Goal: Information Seeking & Learning: Check status

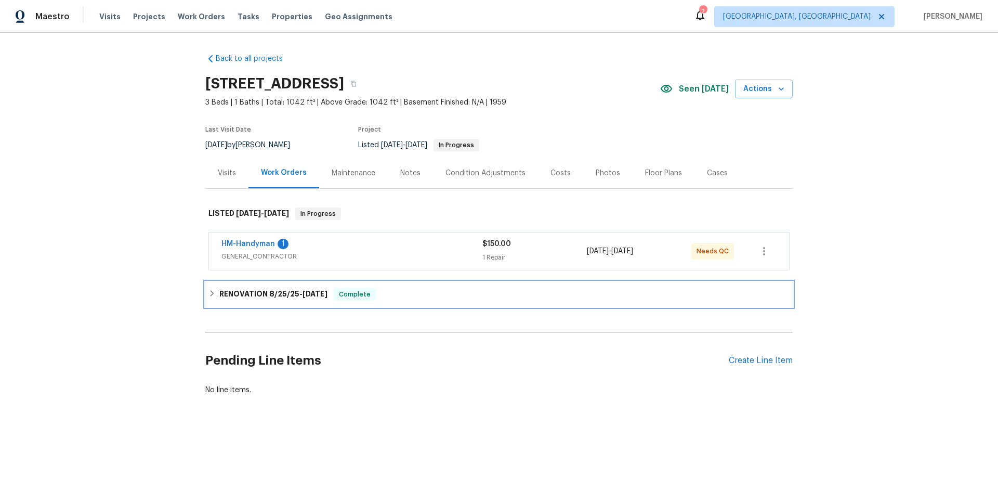
click at [240, 291] on h6 "RENOVATION 8/25/25 - 8/29/25" at bounding box center [273, 294] width 108 height 12
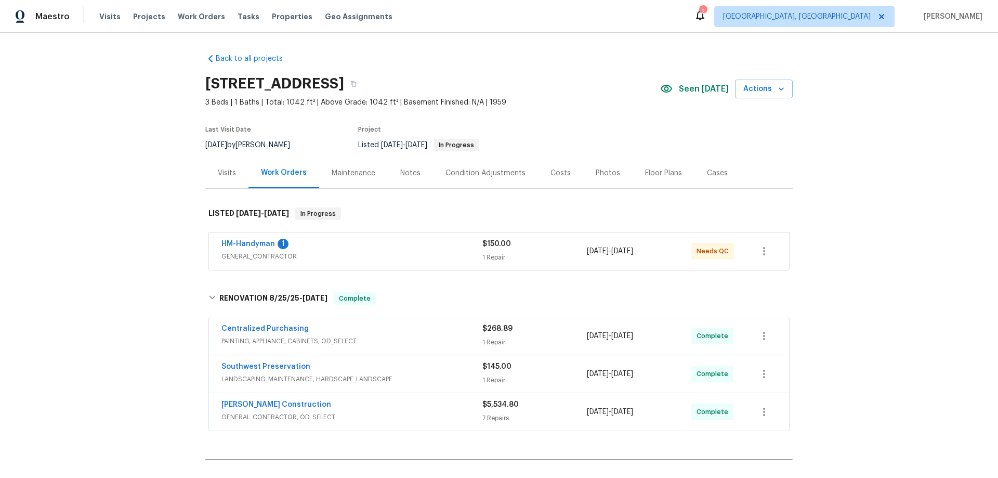
click at [233, 172] on div "Visits" at bounding box center [226, 172] width 43 height 31
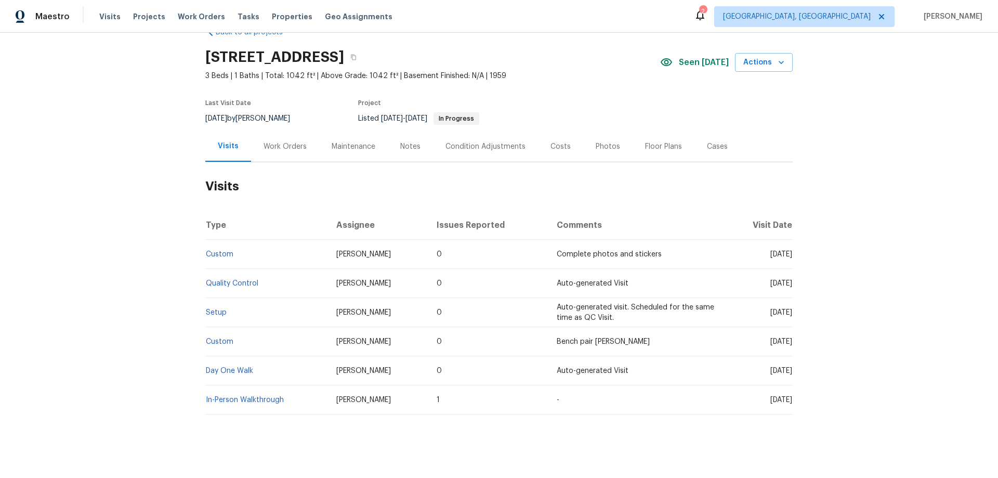
scroll to position [42, 0]
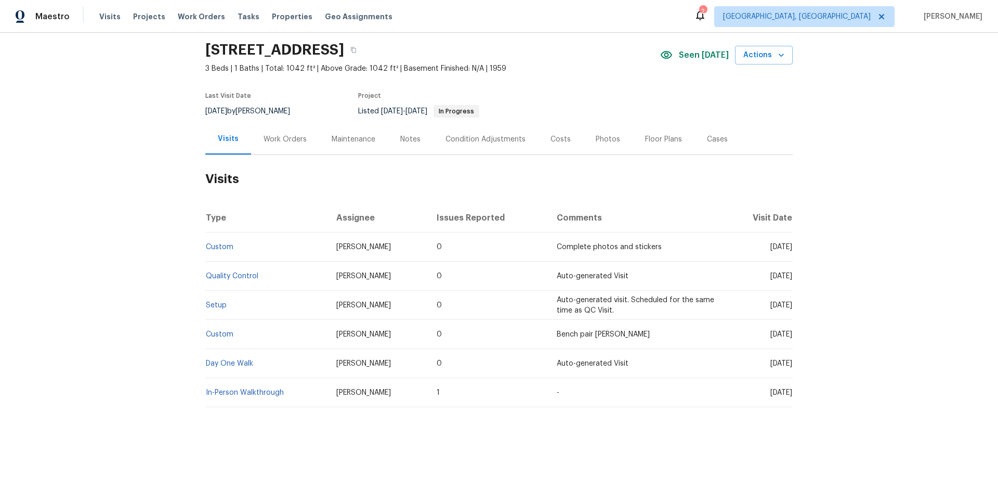
drag, startPoint x: 281, startPoint y: 139, endPoint x: 285, endPoint y: 182, distance: 43.4
click at [281, 138] on div "Work Orders" at bounding box center [285, 139] width 68 height 31
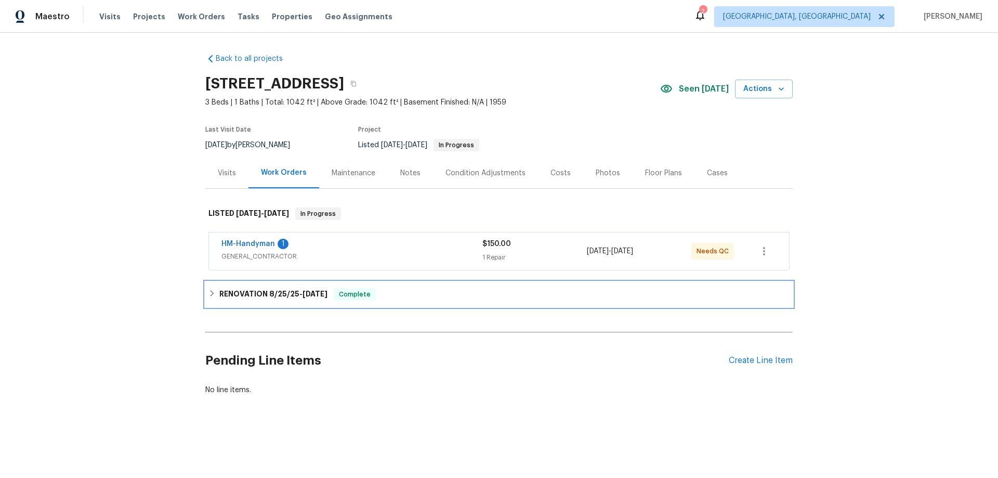
click at [232, 297] on h6 "RENOVATION 8/25/25 - 8/29/25" at bounding box center [273, 294] width 108 height 12
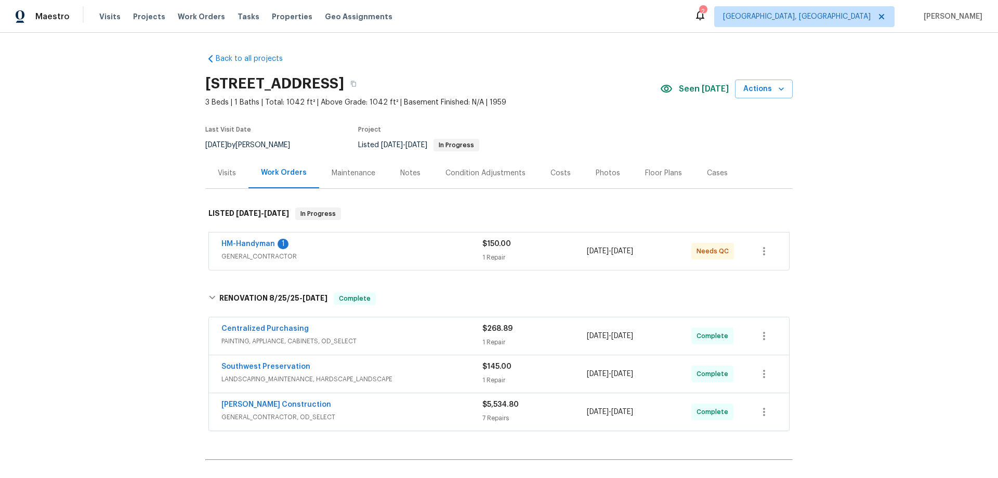
click at [132, 210] on div "Back to all projects 3517 E Cypress St, Phoenix, AZ 85008 3 Beds | 1 Baths | To…" at bounding box center [499, 255] width 998 height 445
click at [146, 227] on div "Back to all projects 3517 E Cypress St, Phoenix, AZ 85008 3 Beds | 1 Baths | To…" at bounding box center [499, 255] width 998 height 445
click at [167, 195] on div "Back to all projects 3517 E Cypress St, Phoenix, AZ 85008 3 Beds | 1 Baths | To…" at bounding box center [499, 255] width 998 height 445
click at [127, 243] on div "Back to all projects 3517 E Cypress St, Phoenix, AZ 85008 3 Beds | 1 Baths | To…" at bounding box center [499, 255] width 998 height 445
click at [136, 262] on div "Back to all projects 3517 E Cypress St, Phoenix, AZ 85008 3 Beds | 1 Baths | To…" at bounding box center [499, 255] width 998 height 445
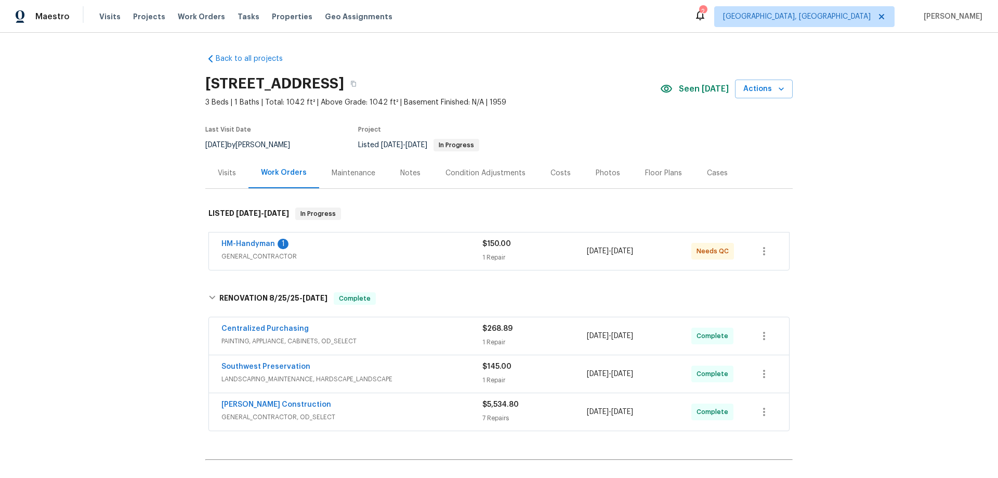
click at [160, 256] on div "Back to all projects 3517 E Cypress St, Phoenix, AZ 85008 3 Beds | 1 Baths | To…" at bounding box center [499, 255] width 998 height 445
click at [134, 234] on div "Back to all projects 3517 E Cypress St, Phoenix, AZ 85008 3 Beds | 1 Baths | To…" at bounding box center [499, 255] width 998 height 445
click at [155, 196] on div "Back to all projects 3517 E Cypress St, Phoenix, AZ 85008 3 Beds | 1 Baths | To…" at bounding box center [499, 255] width 998 height 445
click at [133, 205] on div "Back to all projects 3517 E Cypress St, Phoenix, AZ 85008 3 Beds | 1 Baths | To…" at bounding box center [499, 255] width 998 height 445
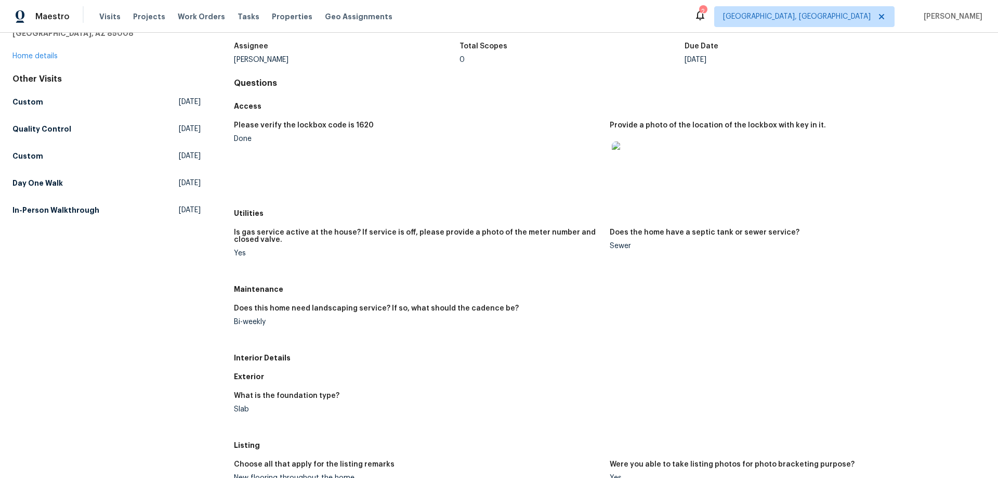
scroll to position [156, 0]
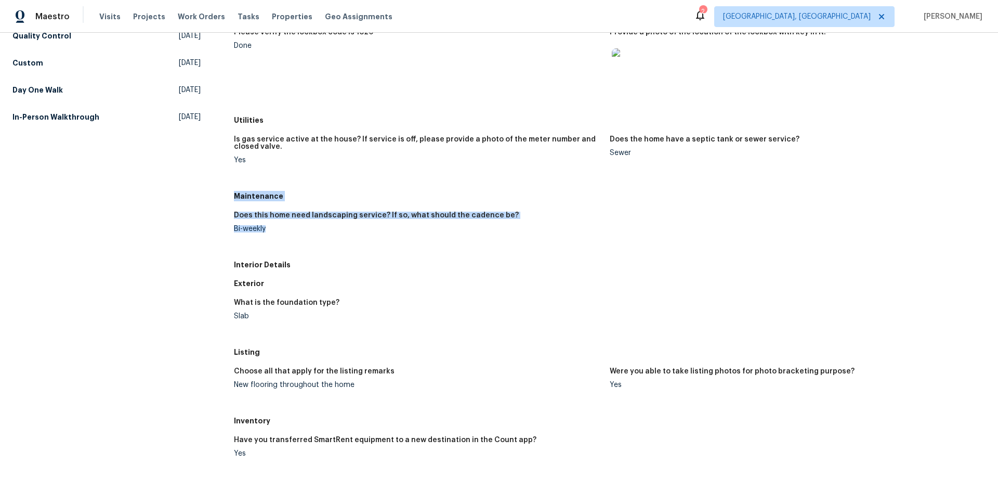
drag, startPoint x: 234, startPoint y: 194, endPoint x: 278, endPoint y: 231, distance: 57.5
click at [278, 231] on div "Maintenance Does this home need landscaping service? If so, what should the cad…" at bounding box center [609, 221] width 751 height 69
click at [173, 219] on div "All visits 3517 E Cypress St Phoenix, AZ 85008 Home details Other Visits Custom…" at bounding box center [106, 315] width 188 height 834
drag, startPoint x: 232, startPoint y: 234, endPoint x: 232, endPoint y: 225, distance: 9.4
click at [234, 233] on figure "Does this home need landscaping service? If so, what should the cadence be? Bi-…" at bounding box center [422, 230] width 376 height 37
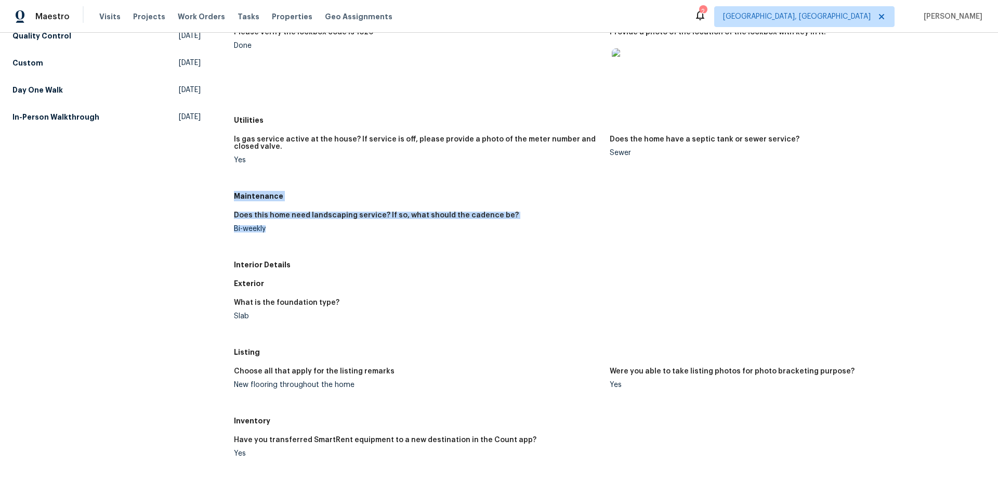
drag, startPoint x: 234, startPoint y: 193, endPoint x: 273, endPoint y: 232, distance: 55.1
click at [273, 232] on div "Maintenance Does this home need landscaping service? If so, what should the cad…" at bounding box center [609, 221] width 751 height 69
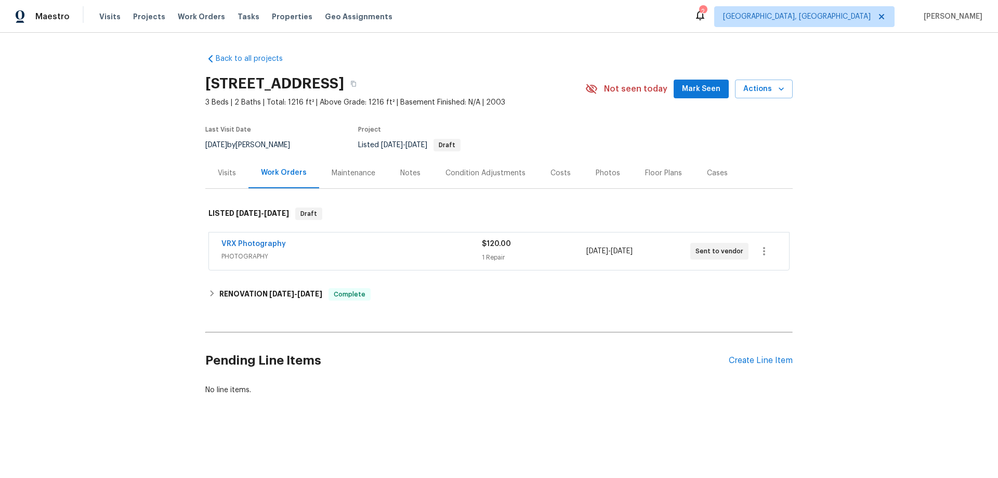
click at [205, 183] on div "Visits" at bounding box center [226, 172] width 43 height 31
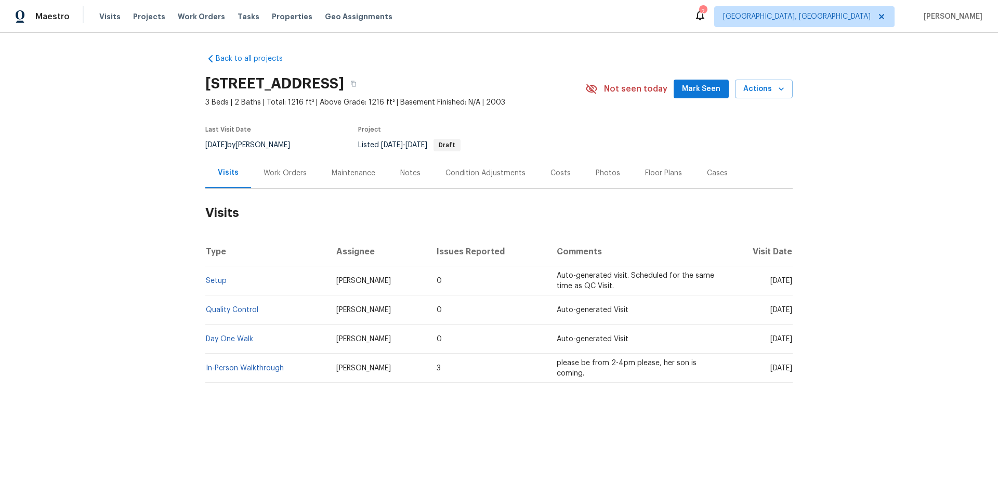
drag, startPoint x: 280, startPoint y: 176, endPoint x: 285, endPoint y: 188, distance: 12.6
click at [280, 176] on div "Work Orders" at bounding box center [284, 173] width 43 height 10
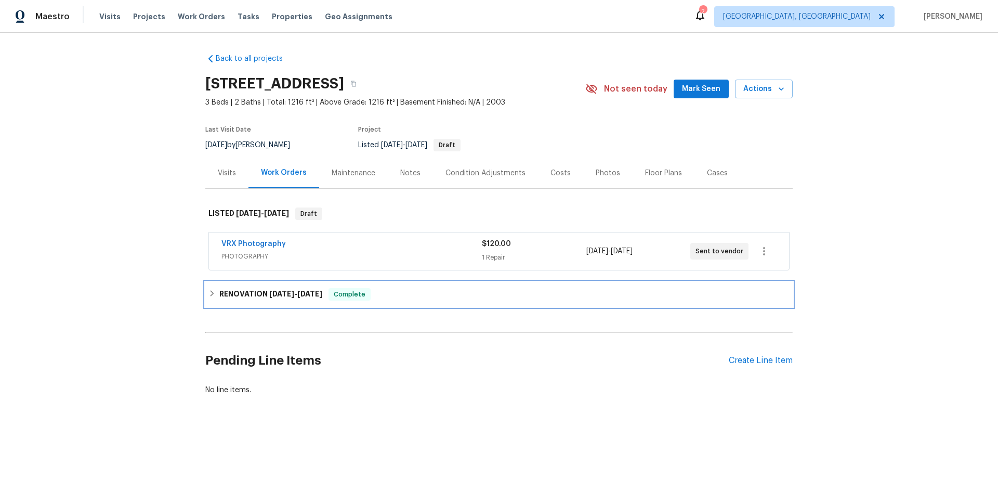
click at [256, 296] on h6 "RENOVATION 8/27/25 - 9/8/25" at bounding box center [270, 294] width 103 height 12
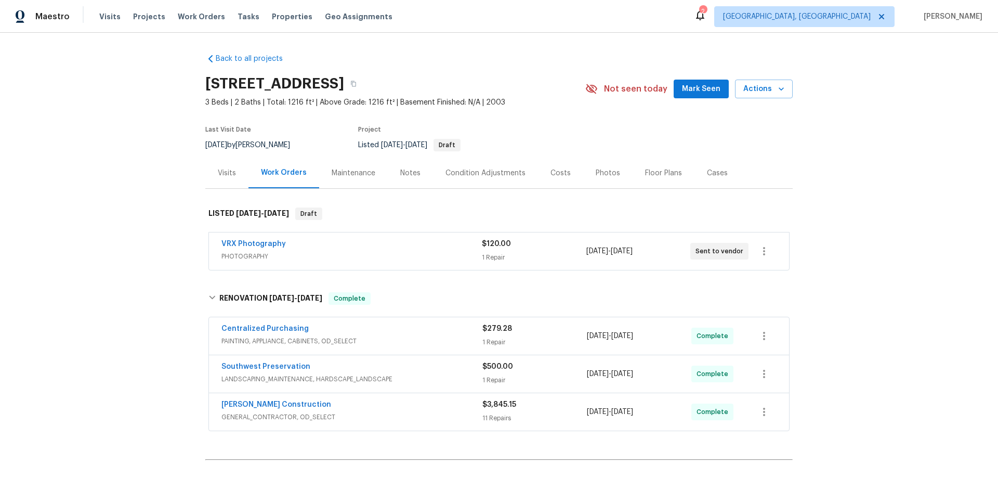
click at [153, 217] on div "Back to all projects 8864 E Rainier Dr, Gold Canyon, AZ 85118 3 Beds | 2 Baths …" at bounding box center [499, 255] width 998 height 445
click at [127, 178] on div "Back to all projects 8864 E Rainier Dr, Gold Canyon, AZ 85118 3 Beds | 2 Baths …" at bounding box center [499, 255] width 998 height 445
click at [150, 223] on div "Back to all projects 8864 E Rainier Dr, Gold Canyon, AZ 85118 3 Beds | 2 Baths …" at bounding box center [499, 255] width 998 height 445
click at [93, 205] on div "Back to all projects 8864 E Rainier Dr, Gold Canyon, AZ 85118 3 Beds | 2 Baths …" at bounding box center [499, 255] width 998 height 445
click at [150, 189] on div "Back to all projects 8864 E Rainier Dr, Gold Canyon, AZ 85118 3 Beds | 2 Baths …" at bounding box center [499, 255] width 998 height 445
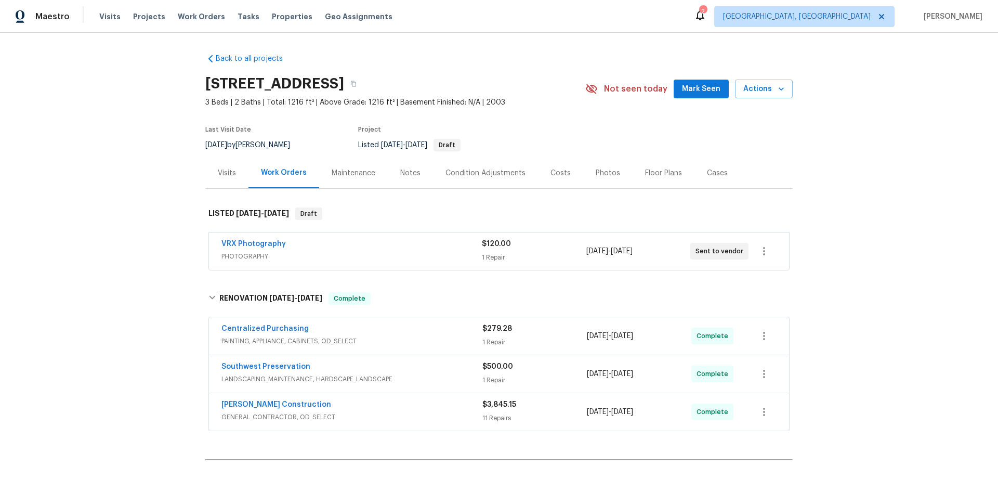
click at [127, 182] on div "Back to all projects 8864 E Rainier Dr, Gold Canyon, AZ 85118 3 Beds | 2 Baths …" at bounding box center [499, 255] width 998 height 445
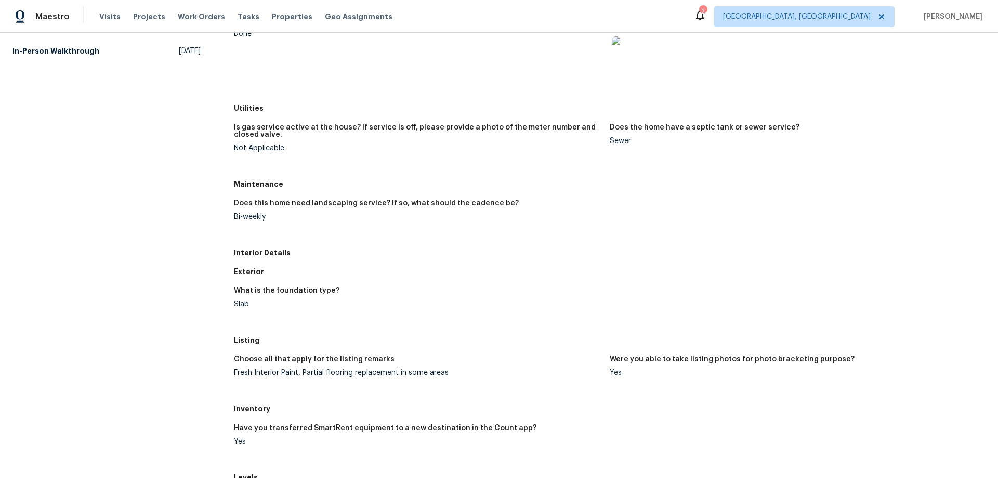
scroll to position [208, 0]
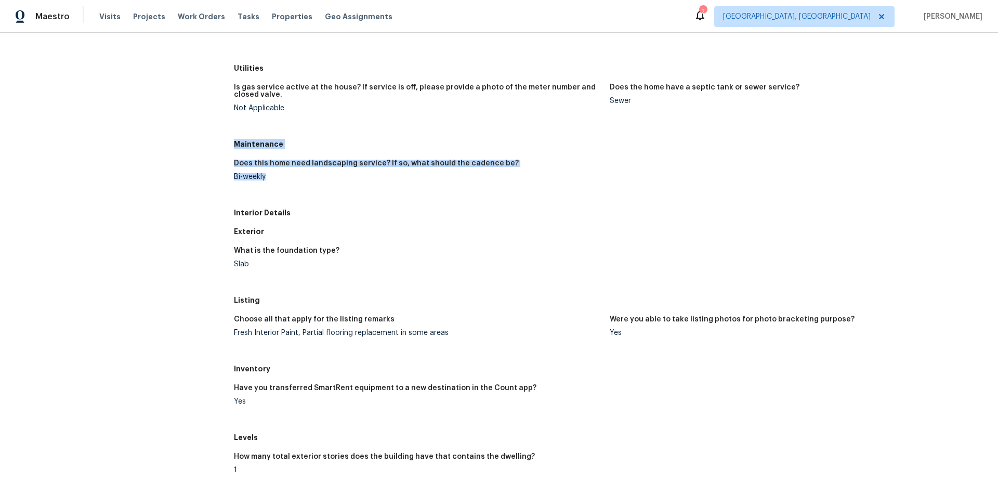
drag, startPoint x: 234, startPoint y: 144, endPoint x: 279, endPoint y: 190, distance: 64.7
click at [279, 190] on div "Maintenance Does this home need landscaping service? If so, what should the cad…" at bounding box center [609, 169] width 751 height 69
click at [178, 180] on div "All visits [STREET_ADDRESS] Home details Other Visits Quality Control [DATE] Da…" at bounding box center [106, 263] width 188 height 834
drag, startPoint x: 232, startPoint y: 144, endPoint x: 269, endPoint y: 175, distance: 48.7
click at [269, 175] on div "Maintenance Does this home need landscaping service? If so, what should the cad…" at bounding box center [609, 169] width 751 height 69
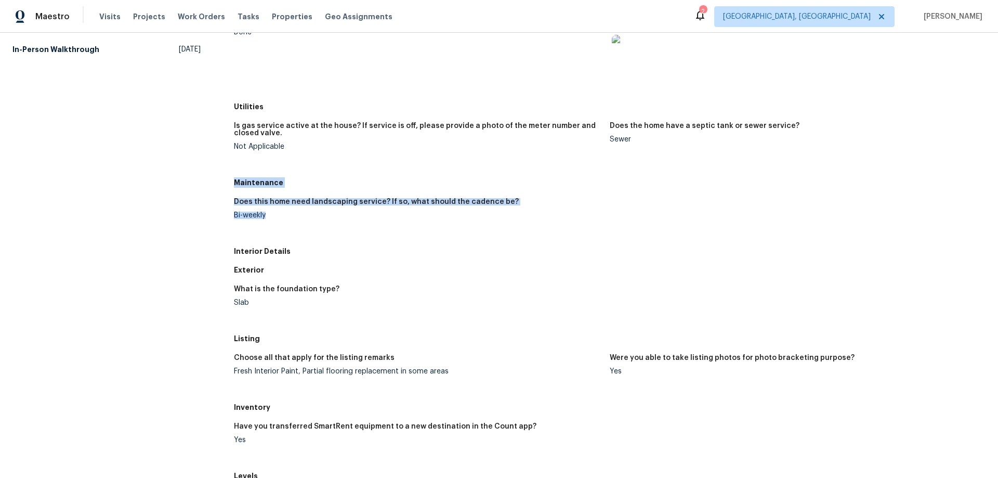
scroll to position [52, 0]
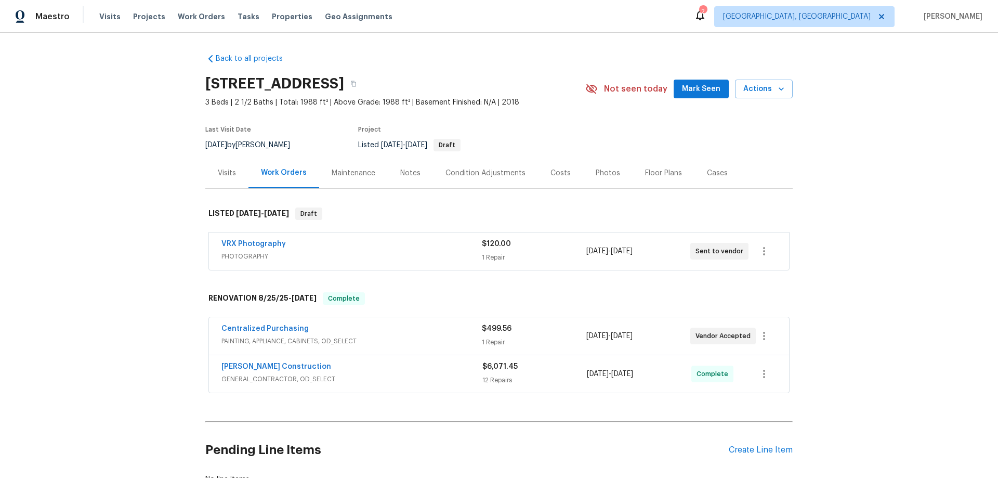
click at [218, 177] on div "Visits" at bounding box center [227, 173] width 18 height 10
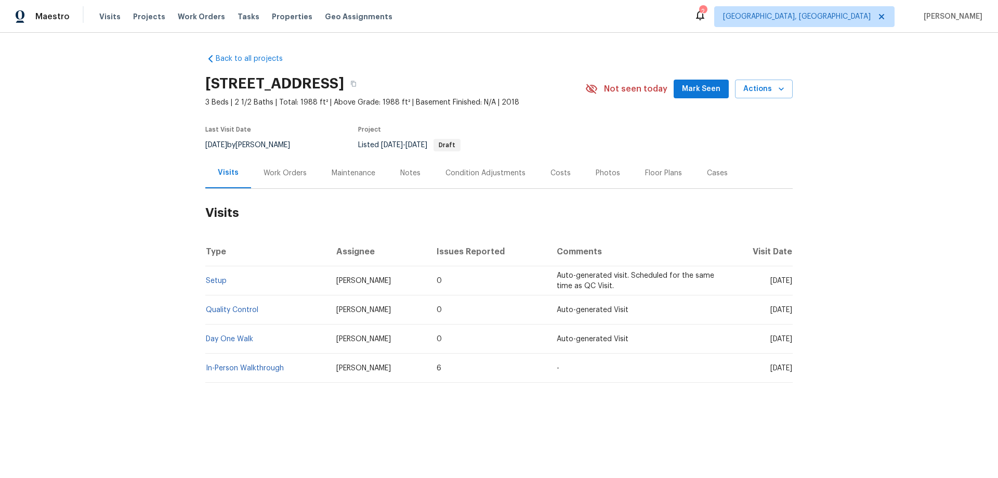
drag, startPoint x: 276, startPoint y: 177, endPoint x: 275, endPoint y: 184, distance: 6.8
click at [276, 177] on div "Work Orders" at bounding box center [284, 173] width 43 height 10
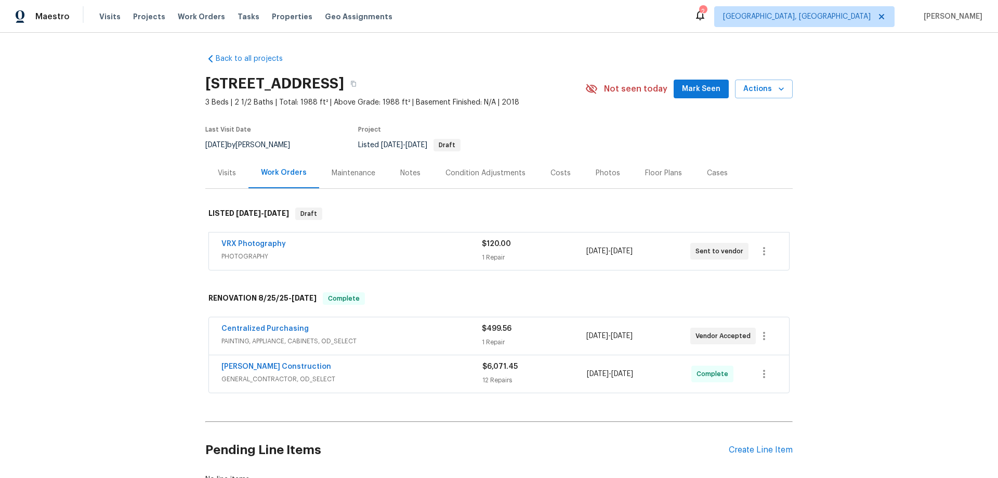
click at [144, 189] on div "Back to all projects 1820 W Expressman St, Apache Junction, AZ 85120 3 Beds | 2…" at bounding box center [499, 255] width 998 height 445
click at [142, 182] on div "Back to all projects 1820 W Expressman St, Apache Junction, AZ 85120 3 Beds | 2…" at bounding box center [499, 255] width 998 height 445
click at [127, 159] on div "Back to all projects 1820 W Expressman St, Apache Junction, AZ 85120 3 Beds | 2…" at bounding box center [499, 255] width 998 height 445
click at [157, 202] on div "Back to all projects 1820 W Expressman St, Apache Junction, AZ 85120 3 Beds | 2…" at bounding box center [499, 255] width 998 height 445
click at [159, 183] on div "Back to all projects 1820 W Expressman St, Apache Junction, AZ 85120 3 Beds | 2…" at bounding box center [499, 255] width 998 height 445
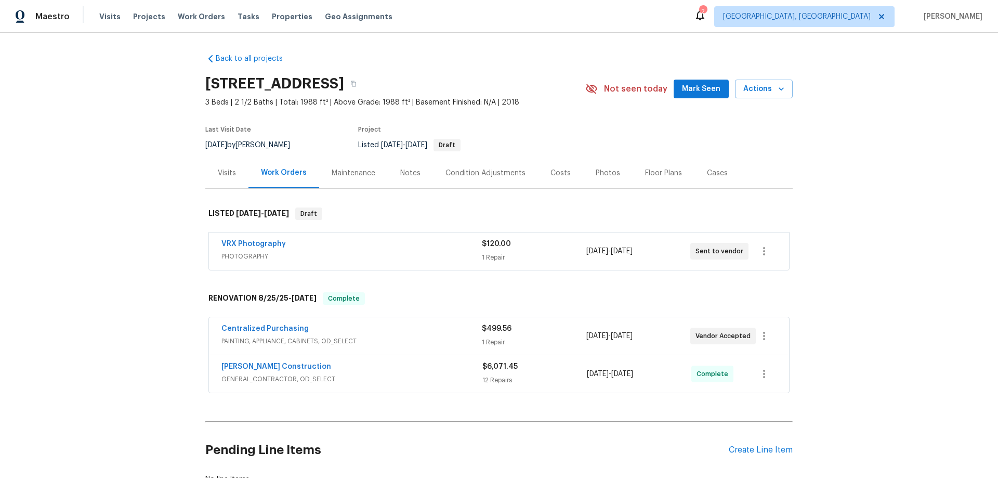
click at [156, 187] on div "Back to all projects 1820 W Expressman St, Apache Junction, AZ 85120 3 Beds | 2…" at bounding box center [499, 255] width 998 height 445
click at [128, 185] on div "Back to all projects 1820 W Expressman St, Apache Junction, AZ 85120 3 Beds | 2…" at bounding box center [499, 255] width 998 height 445
click at [172, 202] on div "Back to all projects 1820 W Expressman St, Apache Junction, AZ 85120 3 Beds | 2…" at bounding box center [499, 255] width 998 height 445
click at [128, 202] on div "Back to all projects 1820 W Expressman St, Apache Junction, AZ 85120 3 Beds | 2…" at bounding box center [499, 255] width 998 height 445
click at [131, 134] on div "Back to all projects 1820 W Expressman St, Apache Junction, AZ 85120 3 Beds | 2…" at bounding box center [499, 255] width 998 height 445
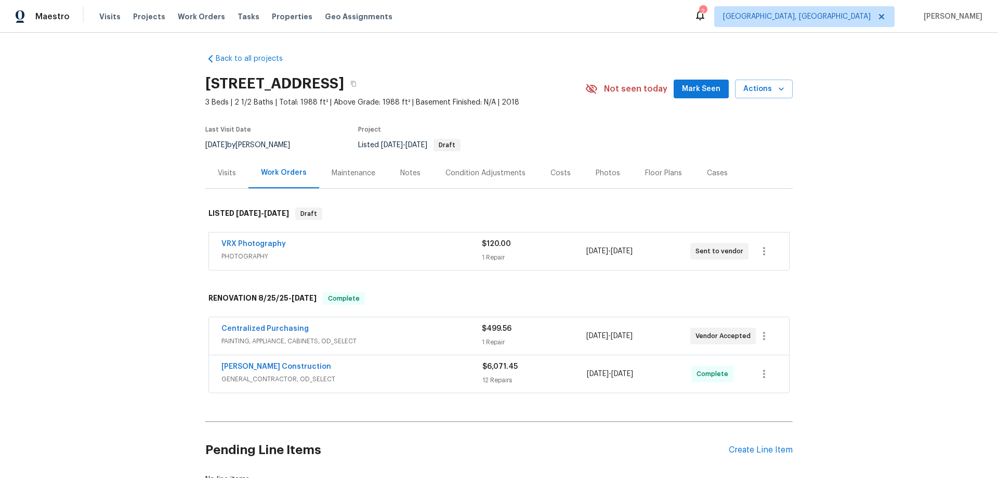
click at [127, 164] on div "Back to all projects 1820 W Expressman St, Apache Junction, AZ 85120 3 Beds | 2…" at bounding box center [499, 255] width 998 height 445
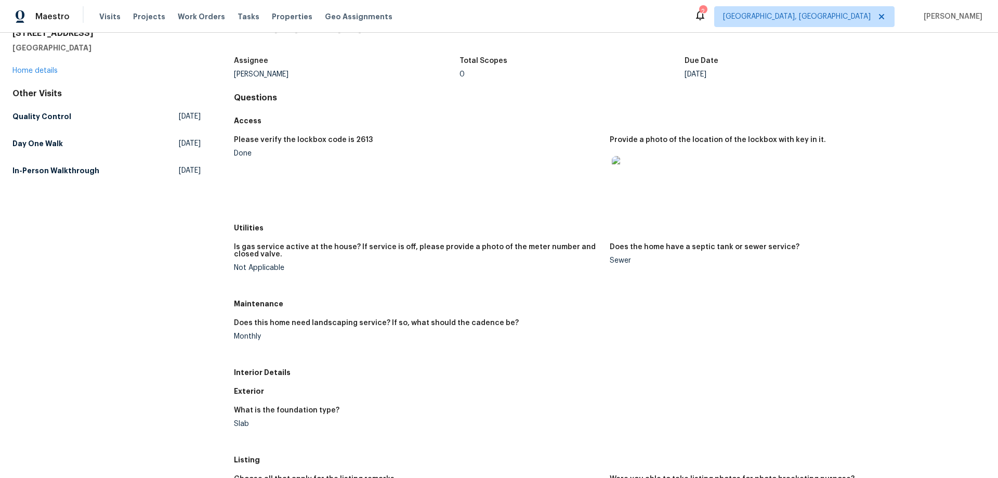
scroll to position [104, 0]
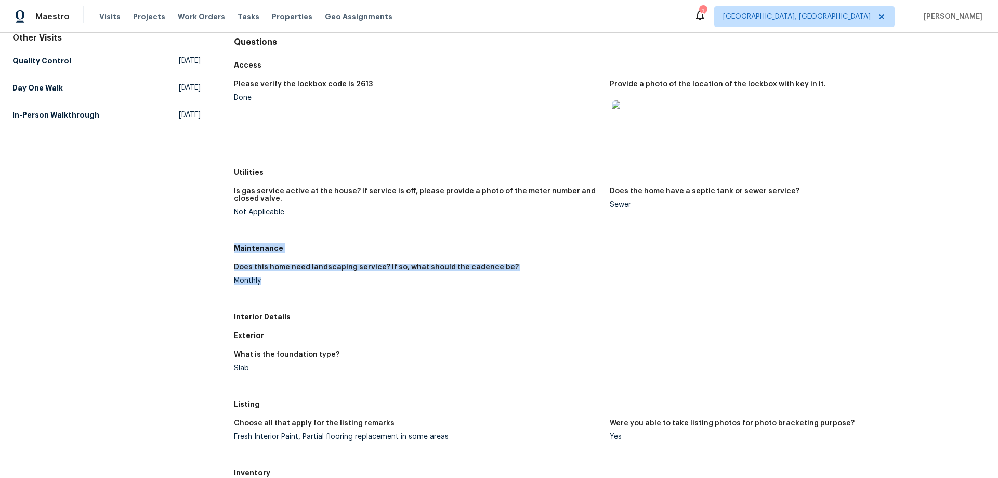
drag, startPoint x: 234, startPoint y: 249, endPoint x: 283, endPoint y: 290, distance: 64.2
click at [281, 289] on div "Maintenance Does this home need landscaping service? If so, what should the cad…" at bounding box center [609, 273] width 751 height 69
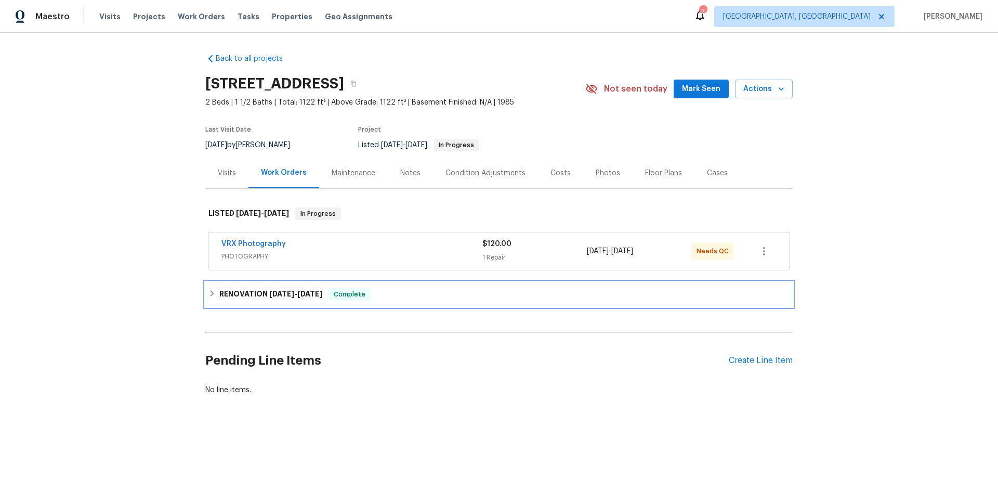
click at [253, 296] on h6 "RENOVATION [DATE] - [DATE]" at bounding box center [270, 294] width 103 height 12
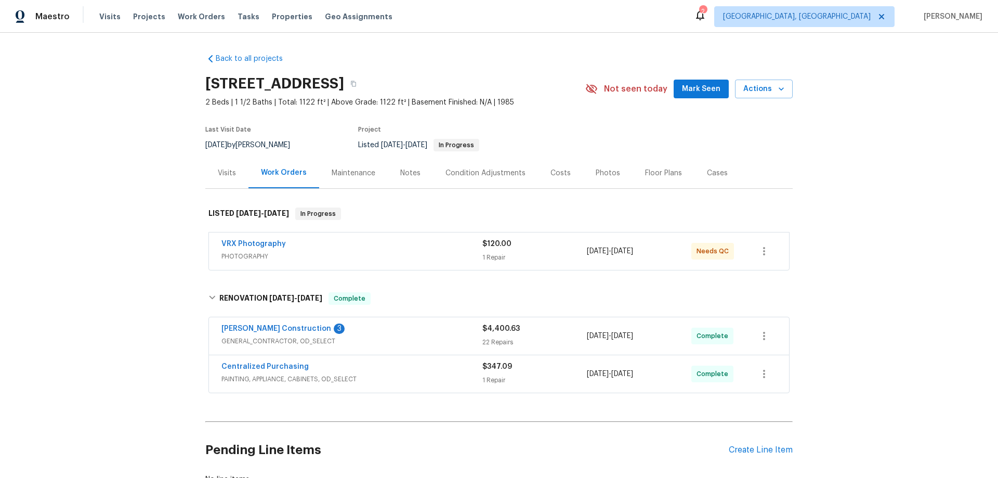
click at [164, 228] on div "Back to all projects [STREET_ADDRESS] 2 Beds | 1 1/2 Baths | Total: 1122 ft² | …" at bounding box center [499, 255] width 998 height 445
click at [128, 186] on div "Back to all projects [STREET_ADDRESS] 2 Beds | 1 1/2 Baths | Total: 1122 ft² | …" at bounding box center [499, 255] width 998 height 445
click at [111, 181] on div "Back to all projects [STREET_ADDRESS] 2 Beds | 1 1/2 Baths | Total: 1122 ft² | …" at bounding box center [499, 255] width 998 height 445
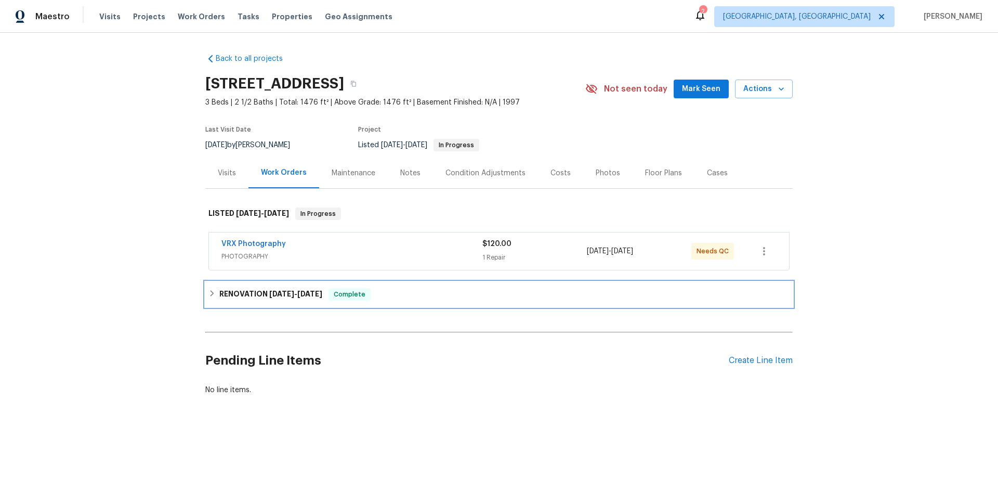
drag, startPoint x: 225, startPoint y: 298, endPoint x: 173, endPoint y: 271, distance: 59.0
click at [225, 295] on h6 "RENOVATION 8/19/25 - 8/28/25" at bounding box center [270, 294] width 103 height 12
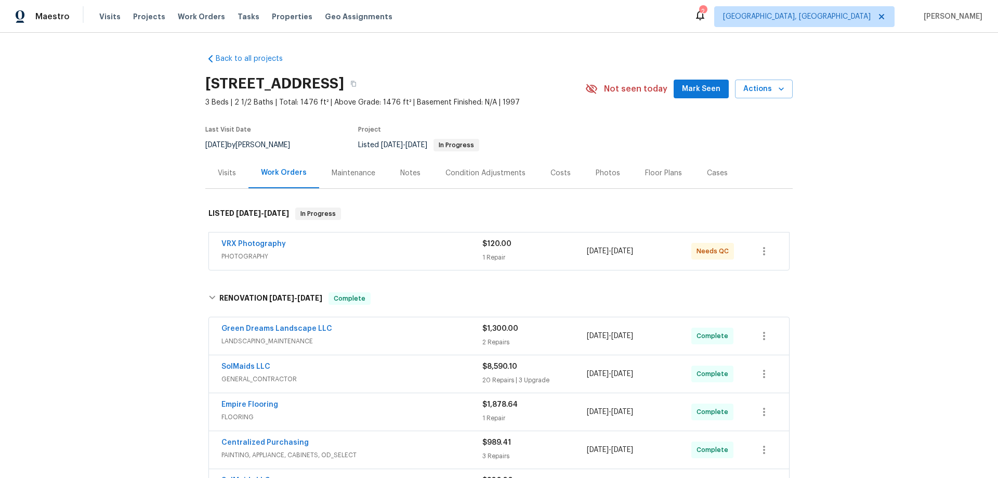
click at [170, 196] on div "Back to all projects 14308 SE 7th Way, Vancouver, WA 98683 3 Beds | 2 1/2 Baths…" at bounding box center [499, 255] width 998 height 445
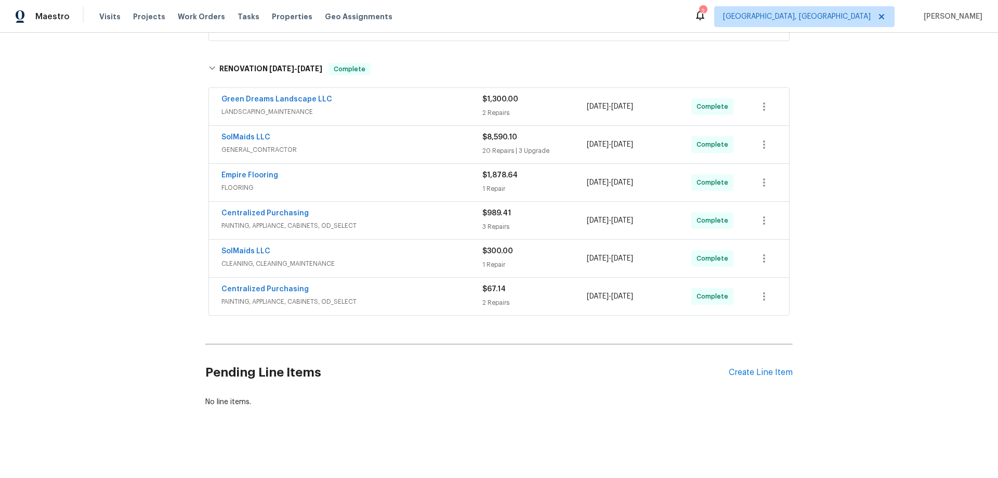
click at [170, 196] on div "Back to all projects 14308 SE 7th Way, Vancouver, WA 98683 3 Beds | 2 1/2 Baths…" at bounding box center [499, 255] width 998 height 445
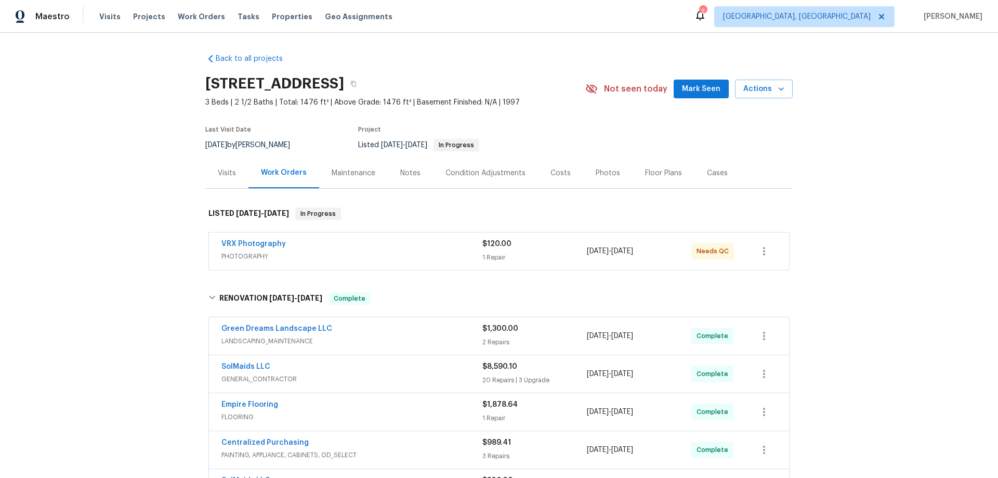
click at [134, 232] on div "Back to all projects 14308 SE 7th Way, Vancouver, WA 98683 3 Beds | 2 1/2 Baths…" at bounding box center [499, 255] width 998 height 445
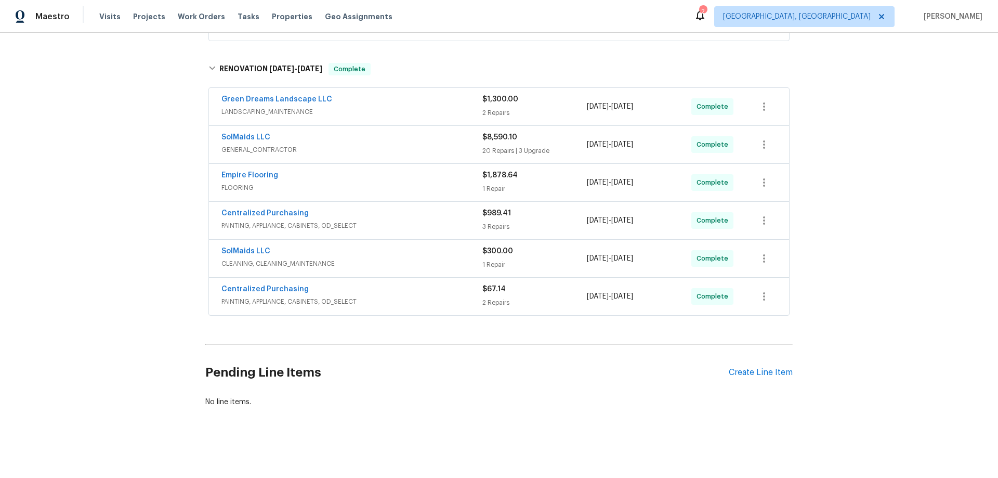
click at [134, 232] on div "Back to all projects 14308 SE 7th Way, Vancouver, WA 98683 3 Beds | 2 1/2 Baths…" at bounding box center [499, 255] width 998 height 445
click at [86, 161] on div "Back to all projects 14308 SE 7th Way, Vancouver, WA 98683 3 Beds | 2 1/2 Baths…" at bounding box center [499, 255] width 998 height 445
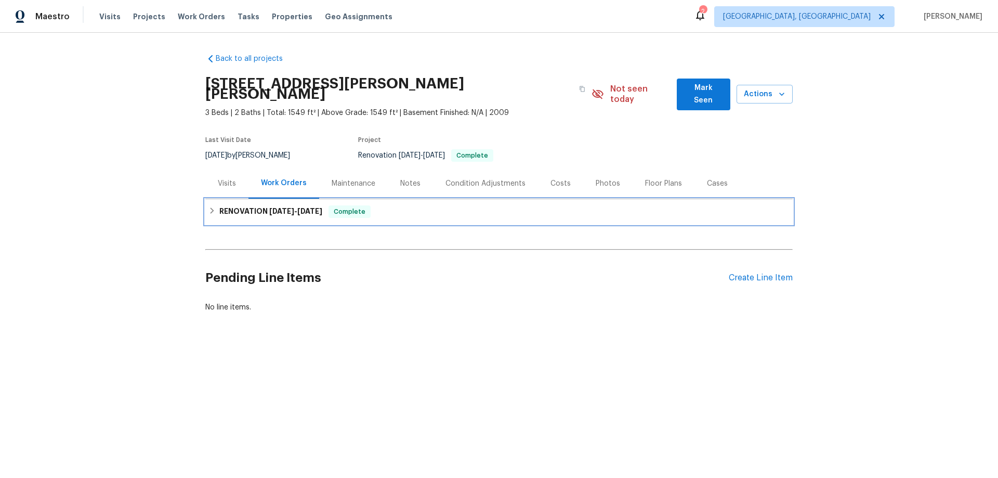
drag, startPoint x: 213, startPoint y: 201, endPoint x: 237, endPoint y: 250, distance: 55.6
click at [213, 205] on div "RENOVATION 8/15/25 - 8/27/25 Complete" at bounding box center [498, 211] width 581 height 12
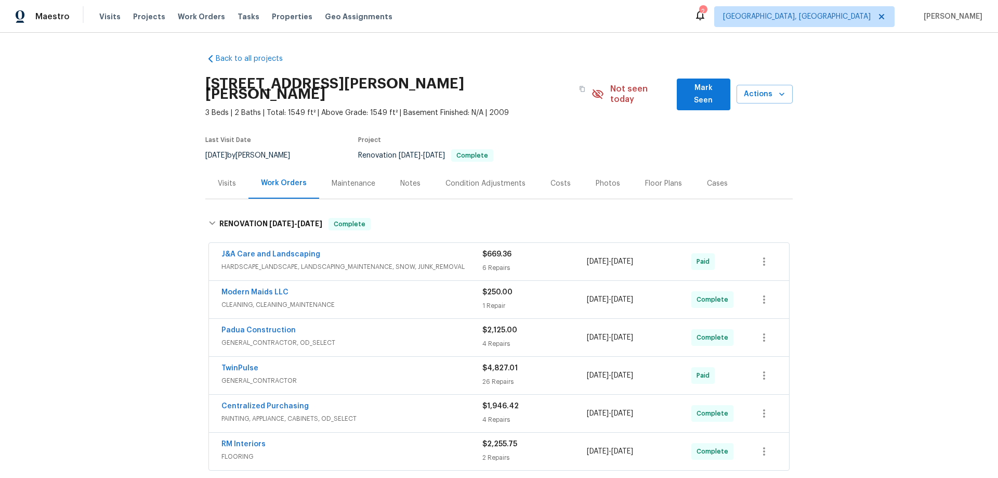
click at [153, 208] on div "Back to all projects 2028 Sir Michael Dr, Hope Mills, NC 28348 3 Beds | 2 Baths…" at bounding box center [499, 255] width 998 height 445
click at [132, 189] on div "Back to all projects 2028 Sir Michael Dr, Hope Mills, NC 28348 3 Beds | 2 Baths…" at bounding box center [499, 255] width 998 height 445
click at [116, 174] on div "Back to all projects 2028 Sir Michael Dr, Hope Mills, NC 28348 3 Beds | 2 Baths…" at bounding box center [499, 255] width 998 height 445
click at [144, 111] on div "Back to all projects 2028 Sir Michael Dr, Hope Mills, NC 28348 3 Beds | 2 Baths…" at bounding box center [499, 255] width 998 height 445
click at [161, 155] on div "Back to all projects 2028 Sir Michael Dr, Hope Mills, NC 28348 3 Beds | 2 Baths…" at bounding box center [499, 255] width 998 height 445
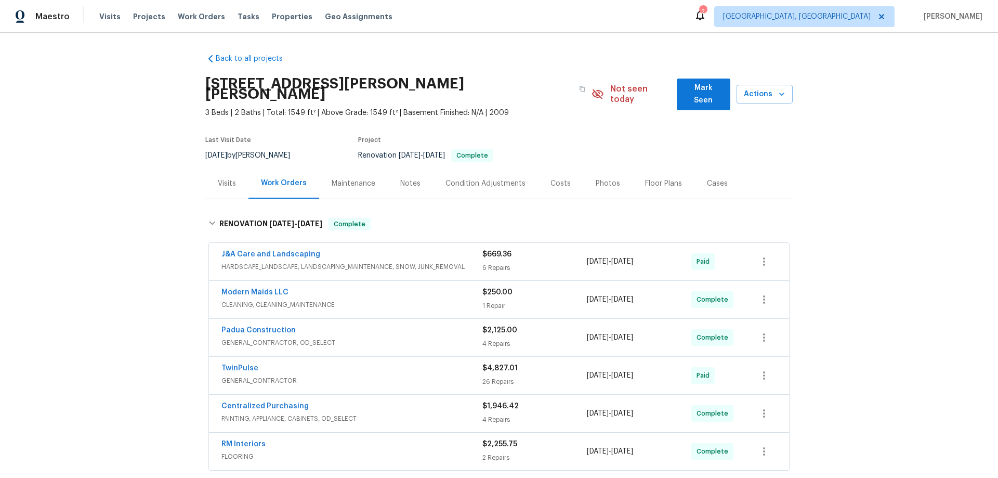
click at [110, 191] on div "Back to all projects 2028 Sir Michael Dr, Hope Mills, NC 28348 3 Beds | 2 Baths…" at bounding box center [499, 255] width 998 height 445
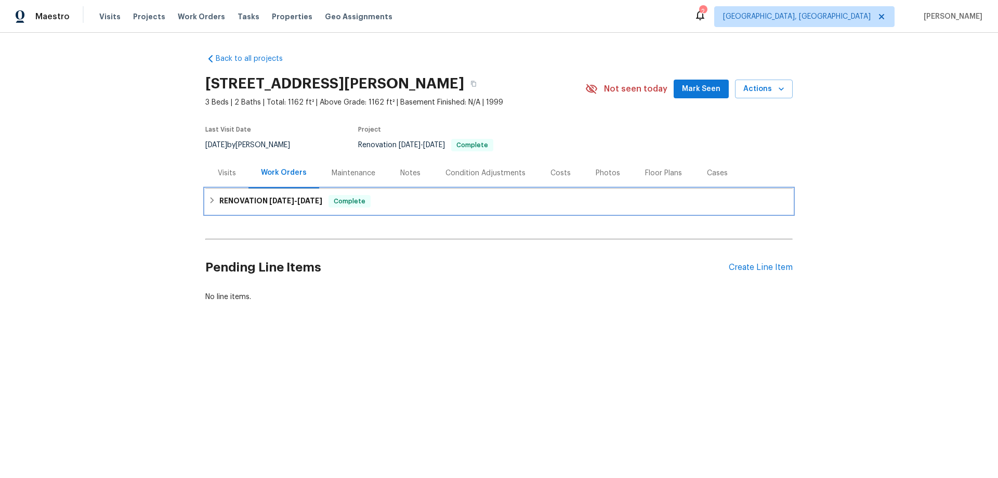
drag, startPoint x: 217, startPoint y: 197, endPoint x: 306, endPoint y: 256, distance: 106.8
click at [219, 196] on h6 "RENOVATION 8/15/25 - 8/28/25" at bounding box center [270, 201] width 103 height 12
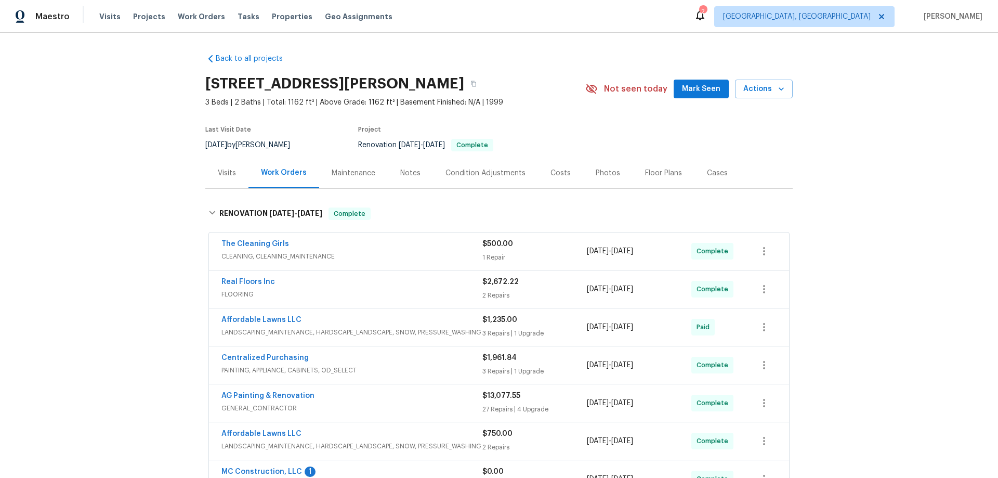
click at [158, 217] on div "Back to all projects 108 Madeline Ct, Youngsville, NC 27596 3 Beds | 2 Baths | …" at bounding box center [499, 255] width 998 height 445
click at [116, 207] on div "Back to all projects 108 Madeline Ct, Youngsville, NC 27596 3 Beds | 2 Baths | …" at bounding box center [499, 255] width 998 height 445
click at [103, 191] on div "Back to all projects 108 Madeline Ct, Youngsville, NC 27596 3 Beds | 2 Baths | …" at bounding box center [499, 255] width 998 height 445
click at [108, 186] on div "Back to all projects 108 Madeline Ct, Youngsville, NC 27596 3 Beds | 2 Baths | …" at bounding box center [499, 255] width 998 height 445
click at [119, 196] on div "Back to all projects 108 Madeline Ct, Youngsville, NC 27596 3 Beds | 2 Baths | …" at bounding box center [499, 255] width 998 height 445
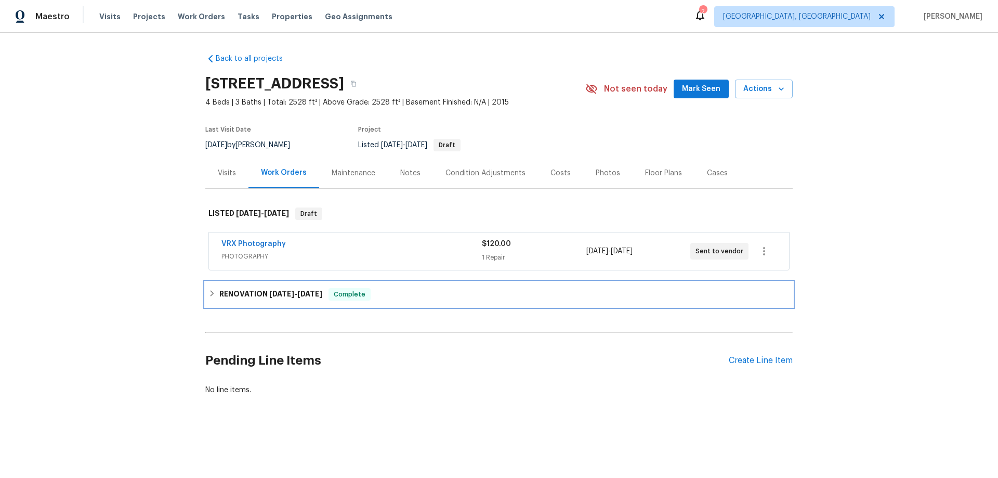
click at [241, 299] on h6 "RENOVATION [DATE] - [DATE]" at bounding box center [270, 294] width 103 height 12
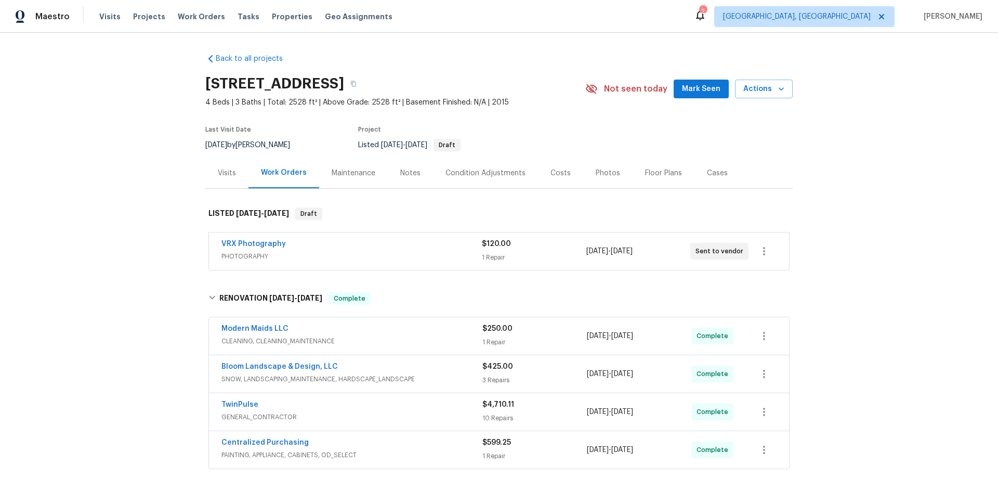
click at [158, 213] on div "Back to all projects [STREET_ADDRESS] 4 Beds | 3 Baths | Total: 2528 ft² | Abov…" at bounding box center [499, 255] width 998 height 445
click at [116, 197] on div "Back to all projects [STREET_ADDRESS] 4 Beds | 3 Baths | Total: 2528 ft² | Abov…" at bounding box center [499, 255] width 998 height 445
click at [109, 285] on div "Back to all projects 425 Liberty Hill Pass, Morrisville, NC 27560 4 Beds | 3 Ba…" at bounding box center [499, 255] width 998 height 445
click at [146, 250] on div "Back to all projects 425 Liberty Hill Pass, Morrisville, NC 27560 4 Beds | 3 Ba…" at bounding box center [499, 255] width 998 height 445
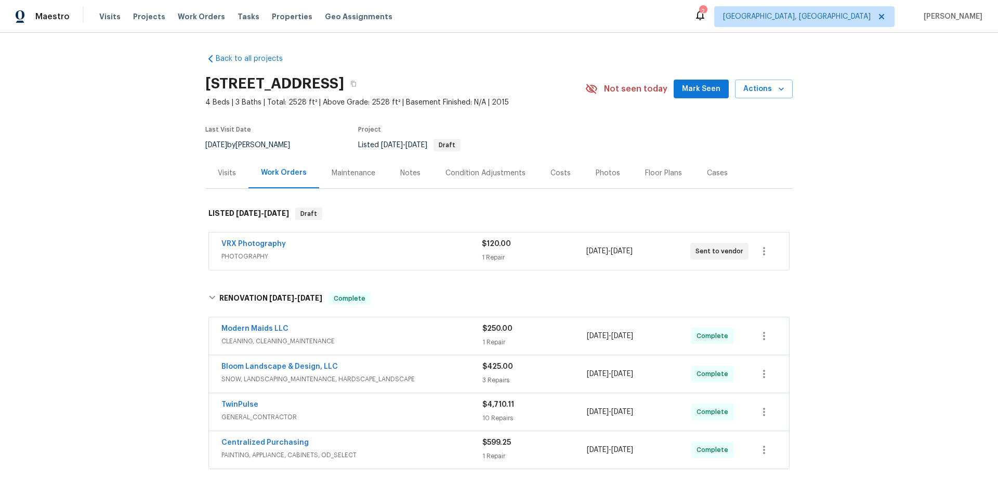
click at [103, 178] on div "Back to all projects 425 Liberty Hill Pass, Morrisville, NC 27560 4 Beds | 3 Ba…" at bounding box center [499, 255] width 998 height 445
click at [139, 246] on div "Back to all projects 425 Liberty Hill Pass, Morrisville, NC 27560 4 Beds | 3 Ba…" at bounding box center [499, 255] width 998 height 445
click at [147, 198] on div "Back to all projects 425 Liberty Hill Pass, Morrisville, NC 27560 4 Beds | 3 Ba…" at bounding box center [499, 255] width 998 height 445
click at [108, 193] on div "Back to all projects 425 Liberty Hill Pass, Morrisville, NC 27560 4 Beds | 3 Ba…" at bounding box center [499, 255] width 998 height 445
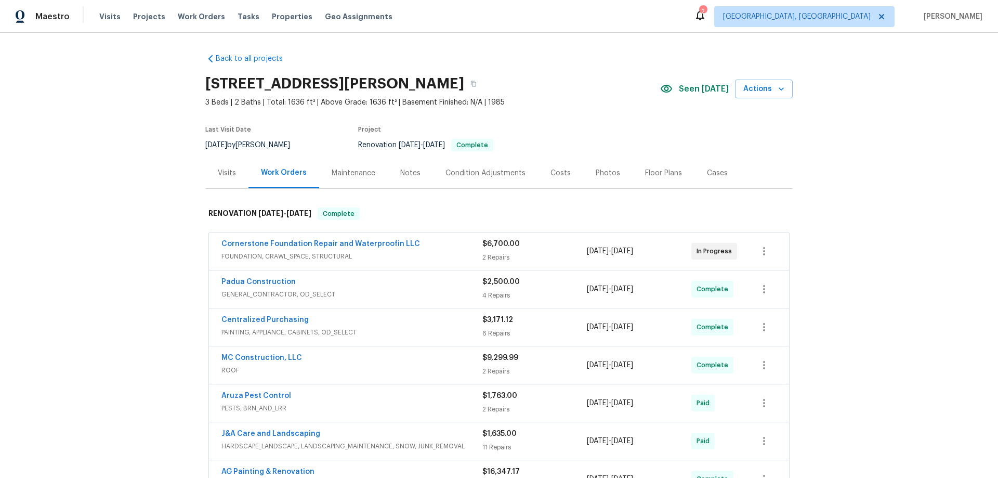
click at [154, 252] on div "Back to all projects 6130 Saint Andrews Dr, Sanford, NC 27332 3 Beds | 2 Baths …" at bounding box center [499, 255] width 998 height 445
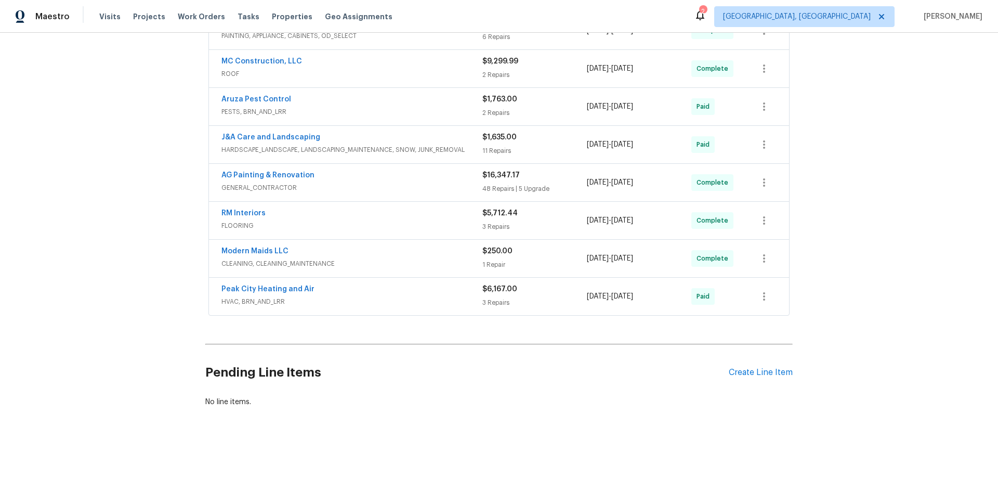
click at [113, 250] on div "Back to all projects 6130 Saint Andrews Dr, Sanford, NC 27332 3 Beds | 2 Baths …" at bounding box center [499, 255] width 998 height 445
click at [100, 187] on div "Back to all projects 6130 Saint Andrews Dr, Sanford, NC 27332 3 Beds | 2 Baths …" at bounding box center [499, 255] width 998 height 445
click at [132, 179] on div "Back to all projects 6130 Saint Andrews Dr, Sanford, NC 27332 3 Beds | 2 Baths …" at bounding box center [499, 255] width 998 height 445
click at [146, 212] on div "Back to all projects 6130 Saint Andrews Dr, Sanford, NC 27332 3 Beds | 2 Baths …" at bounding box center [499, 255] width 998 height 445
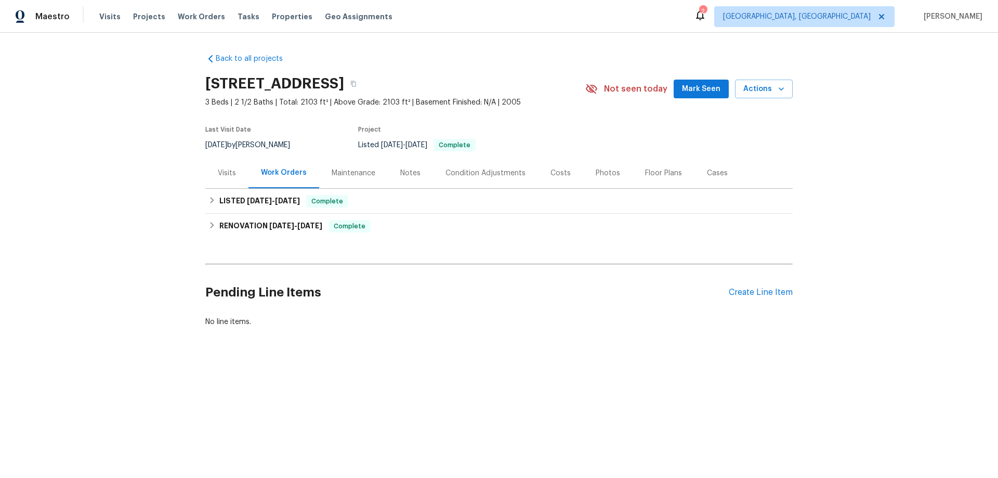
click at [233, 170] on div "Visits" at bounding box center [226, 172] width 43 height 31
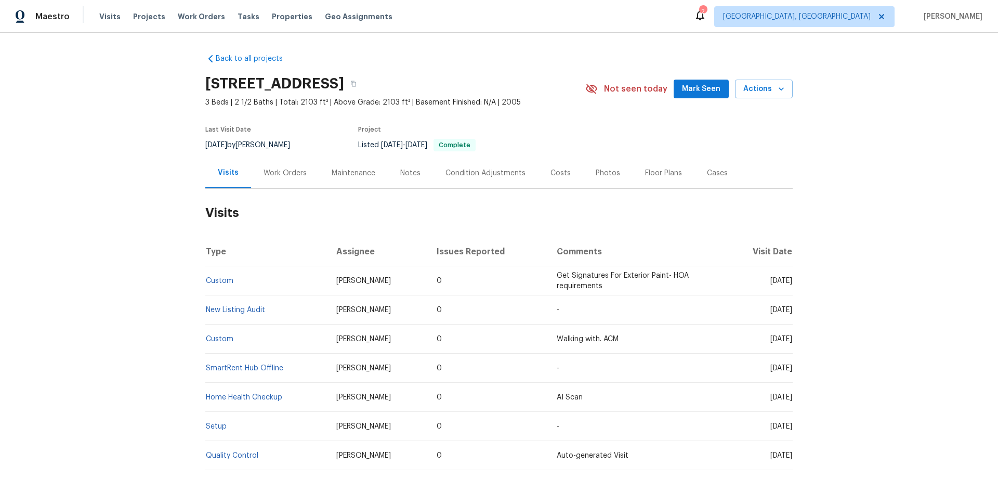
click at [279, 169] on div "Work Orders" at bounding box center [284, 173] width 43 height 10
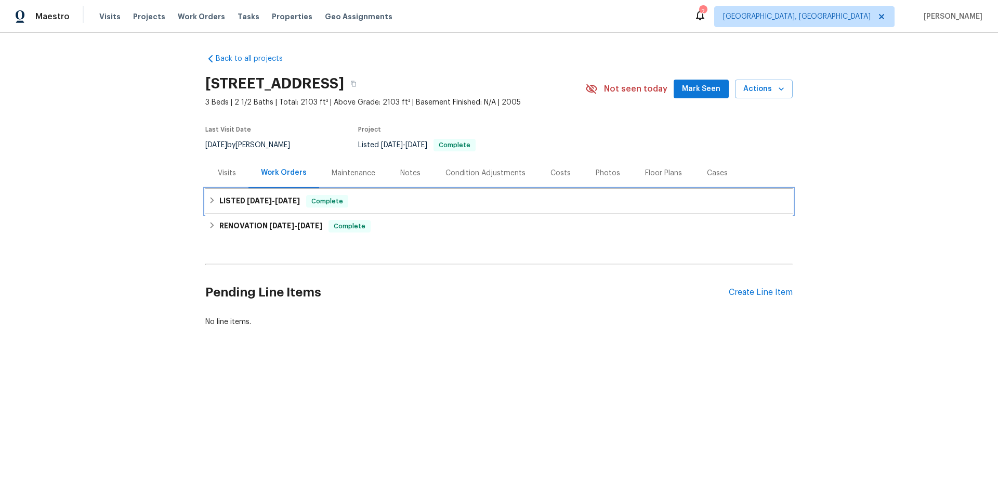
drag, startPoint x: 268, startPoint y: 200, endPoint x: 255, endPoint y: 286, distance: 87.8
click at [267, 201] on span "8/26/25" at bounding box center [259, 200] width 25 height 7
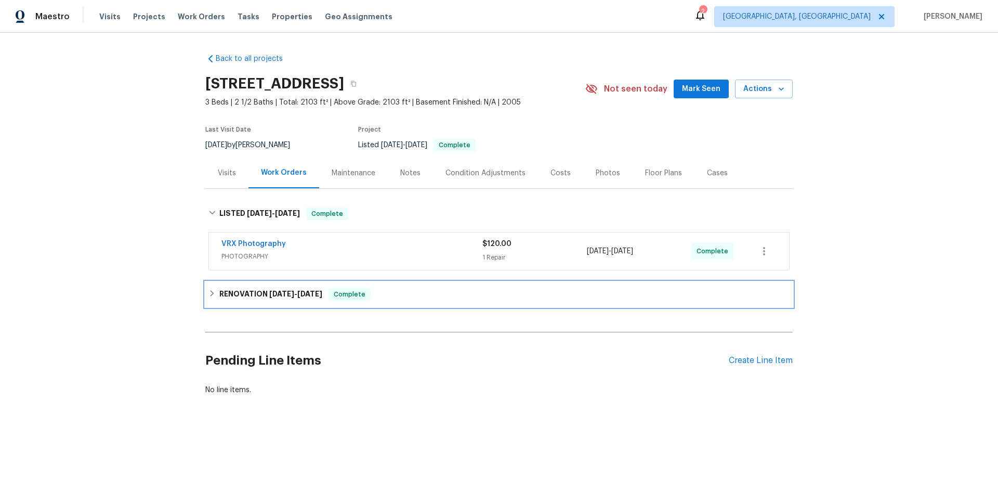
click at [234, 290] on h6 "RENOVATION 8/11/25 - 8/20/25" at bounding box center [270, 294] width 103 height 12
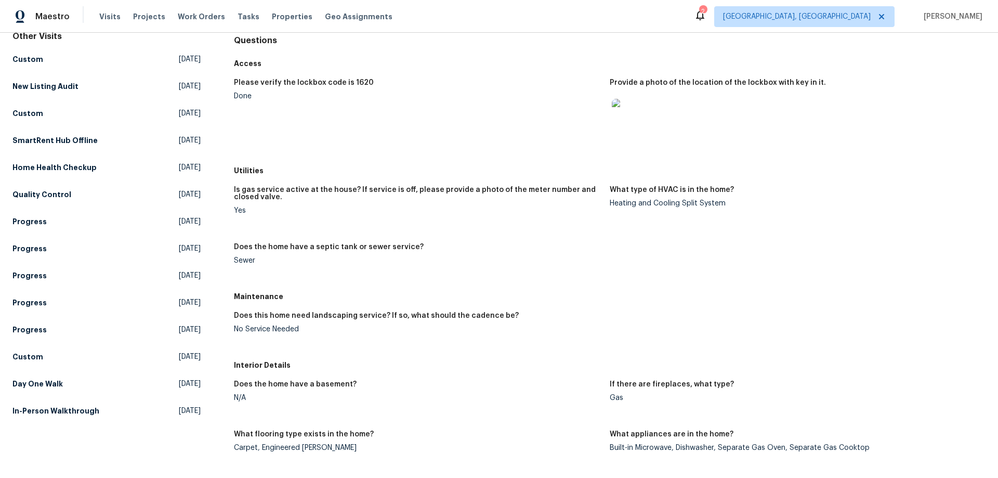
scroll to position [156, 0]
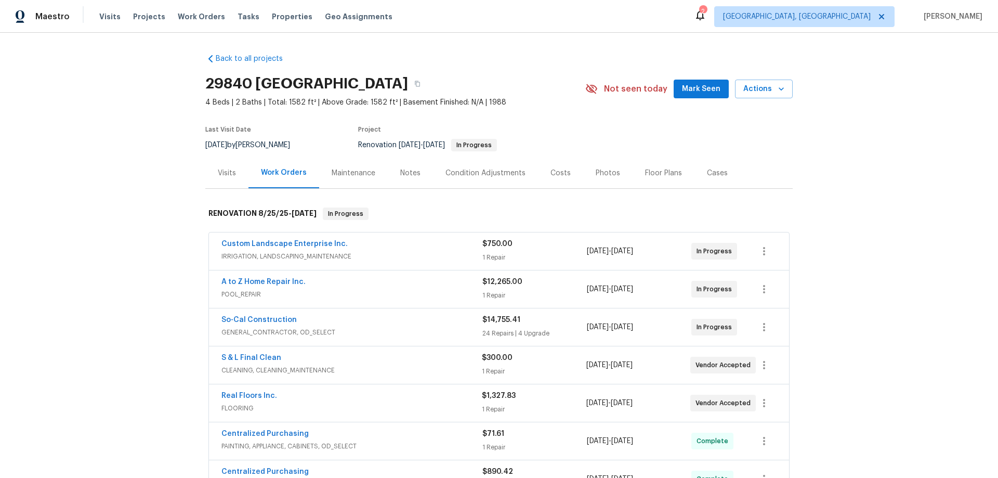
click at [156, 273] on div "Back to all projects [STREET_ADDRESS] 4 Beds | 2 Baths | Total: 1582 ft² | Abov…" at bounding box center [499, 255] width 998 height 445
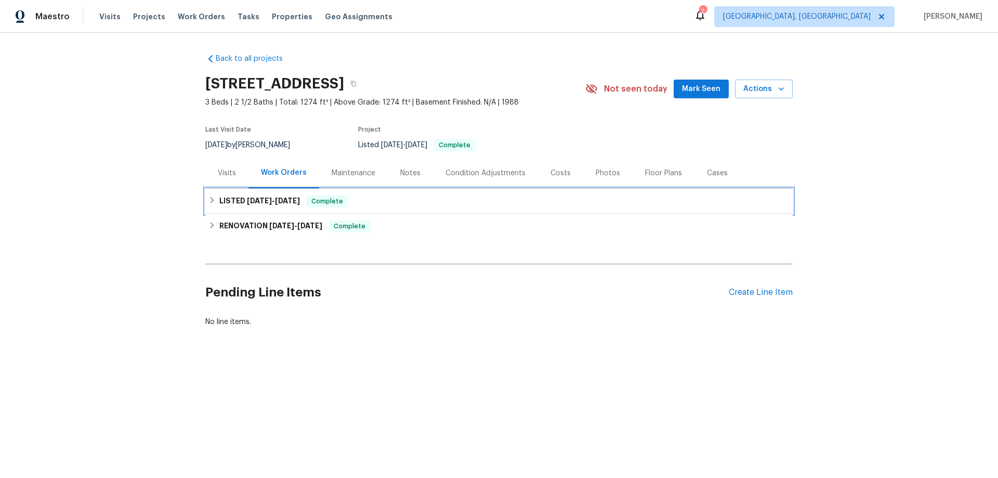
drag, startPoint x: 214, startPoint y: 202, endPoint x: 237, endPoint y: 314, distance: 114.6
click at [214, 202] on div "LISTED [DATE] - [DATE] Complete" at bounding box center [498, 201] width 581 height 12
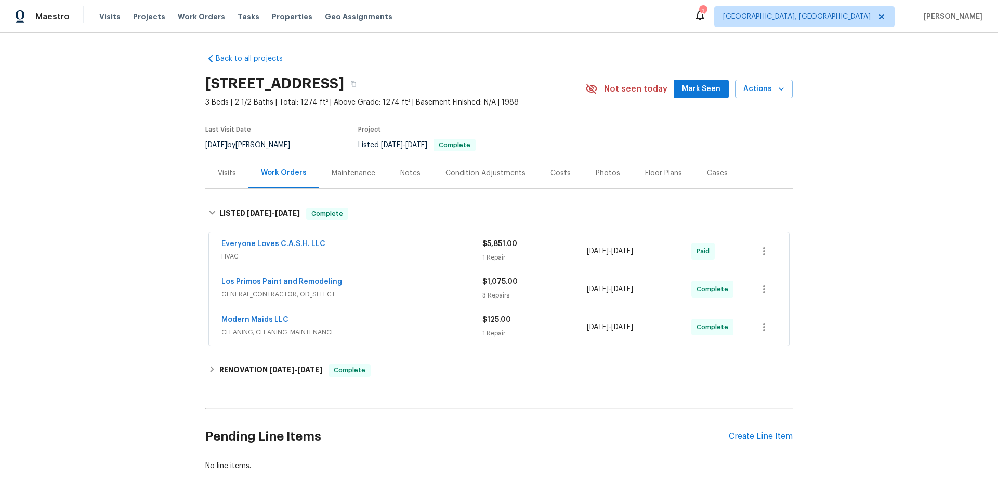
drag, startPoint x: 217, startPoint y: 383, endPoint x: 218, endPoint y: 377, distance: 5.7
click at [218, 383] on div "Back to all projects [STREET_ADDRESS] 3 Beds | 2 1/2 Baths | Total: 1274 ft² | …" at bounding box center [498, 262] width 587 height 434
click at [219, 373] on h6 "RENOVATION [DATE] - [DATE]" at bounding box center [270, 370] width 103 height 12
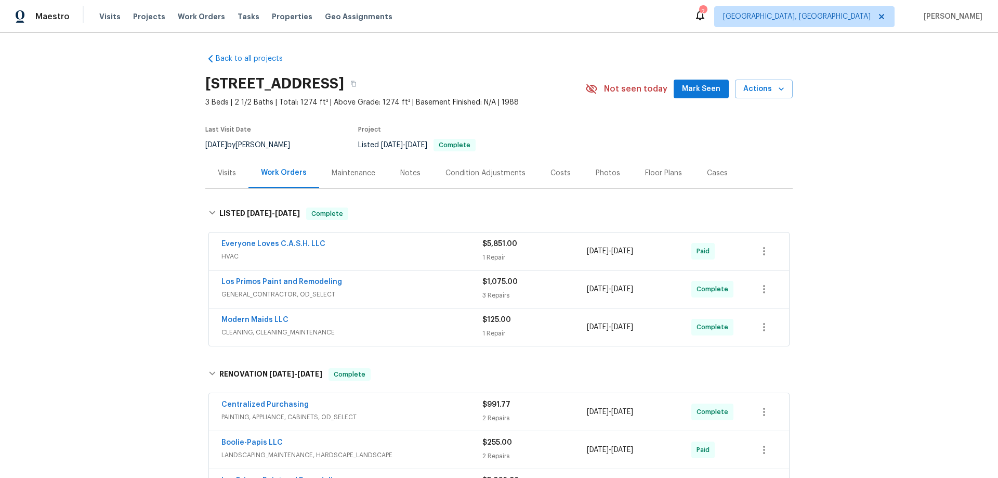
click at [169, 221] on div "Back to all projects [STREET_ADDRESS] 3 Beds | 2 1/2 Baths | Total: 1274 ft² | …" at bounding box center [499, 255] width 998 height 445
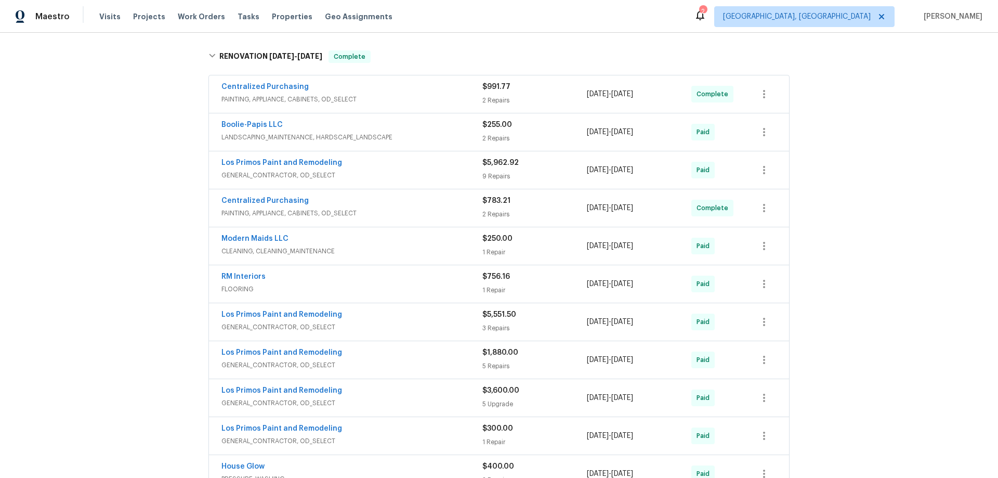
scroll to position [81, 0]
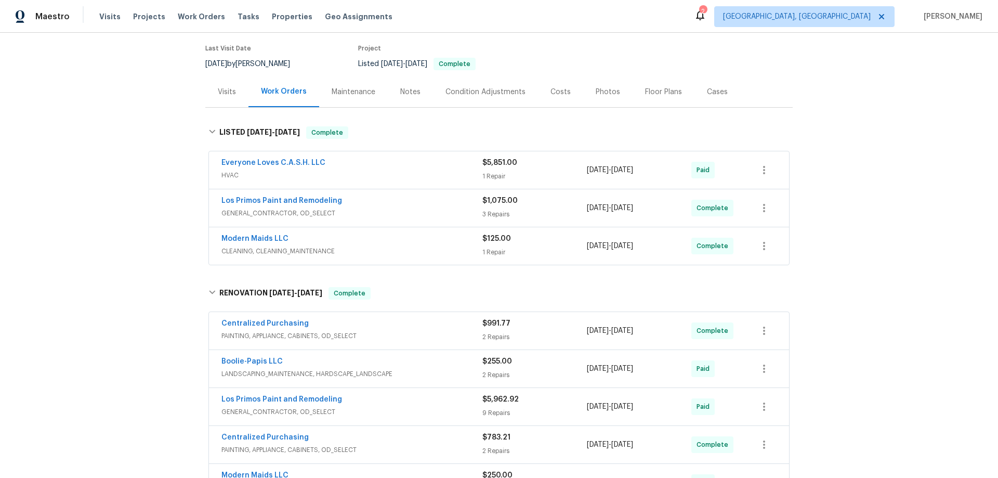
click at [856, 177] on div "Back to all projects [STREET_ADDRESS] 3 Beds | 2 1/2 Baths | Total: 1274 ft² | …" at bounding box center [499, 255] width 998 height 445
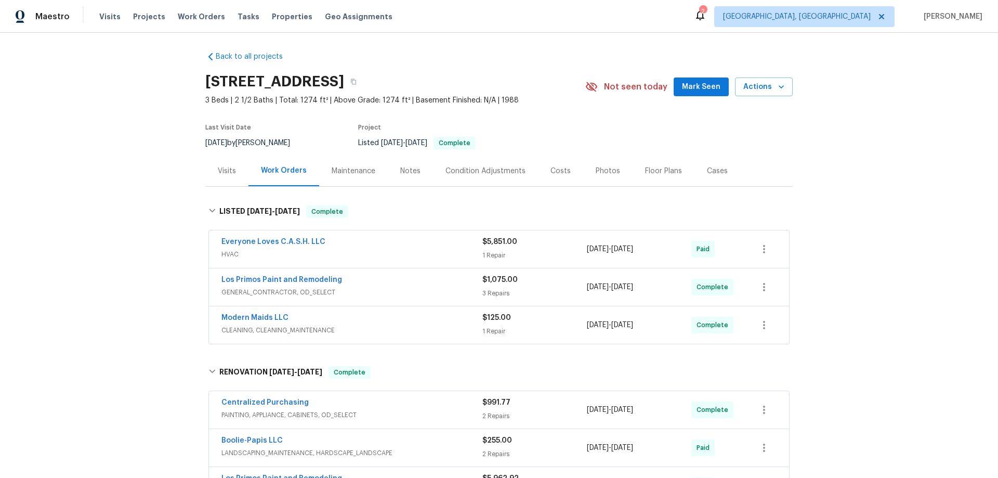
scroll to position [0, 0]
